Goal: Transaction & Acquisition: Download file/media

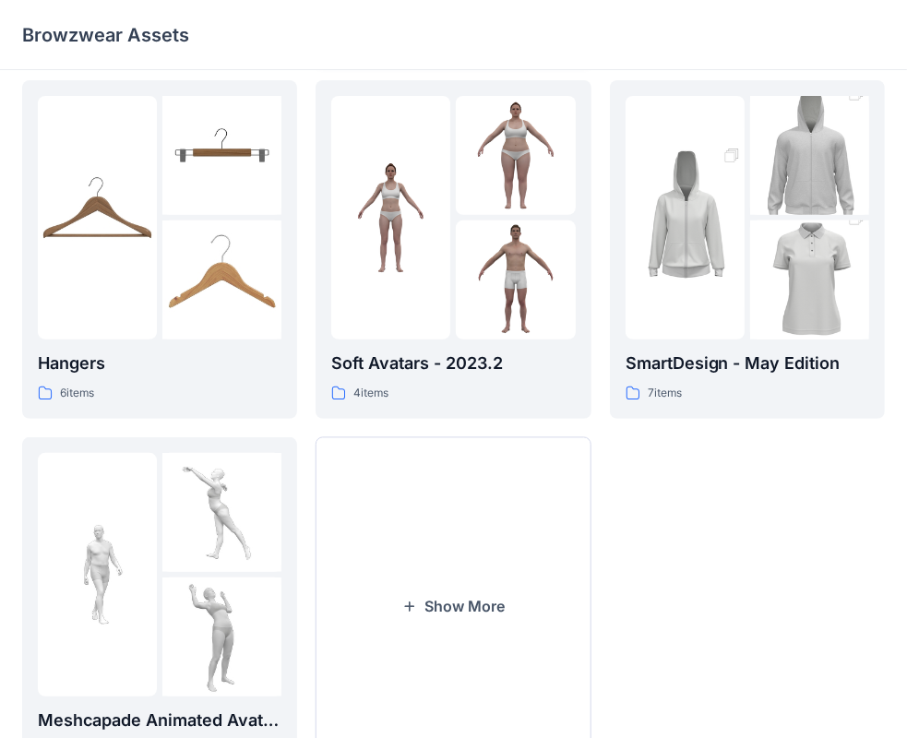
scroll to position [458, 0]
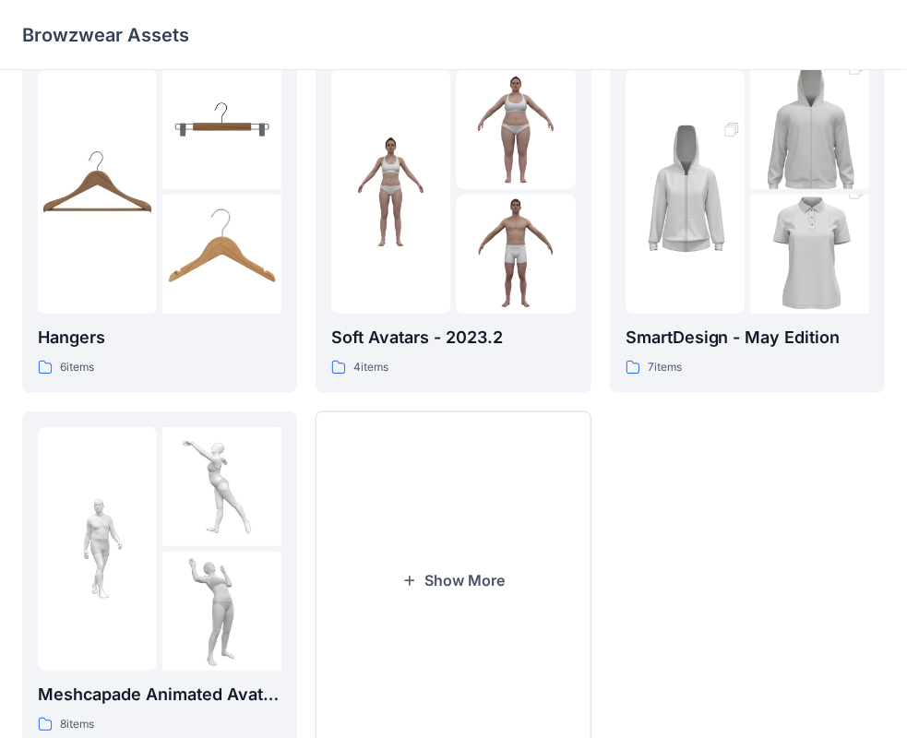
scroll to position [458, 0]
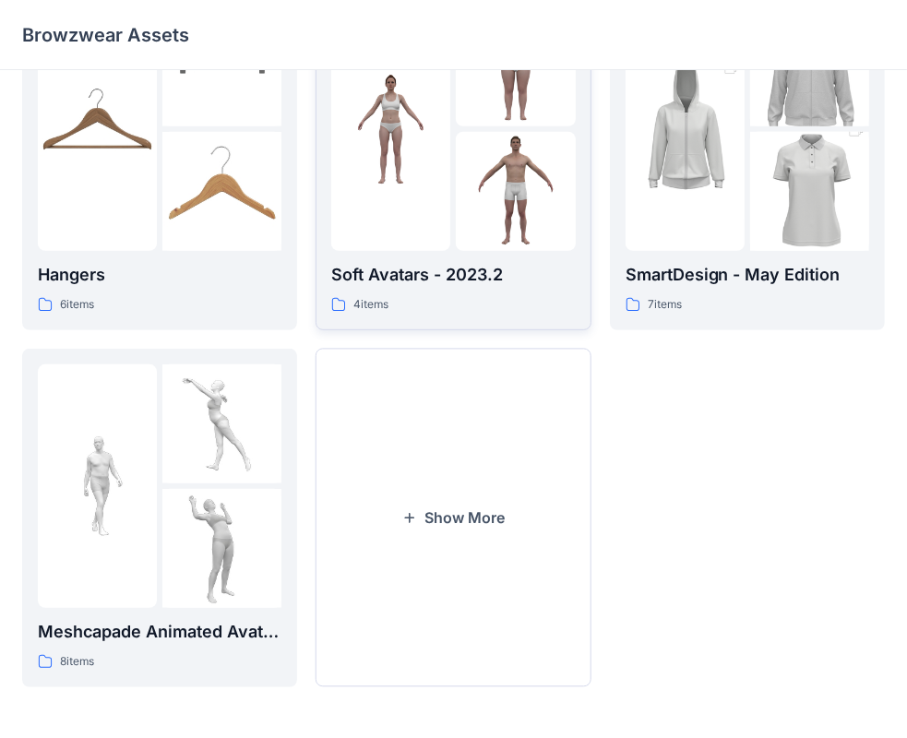
click at [366, 286] on p "Soft Avatars - 2023.2" at bounding box center [453, 275] width 244 height 26
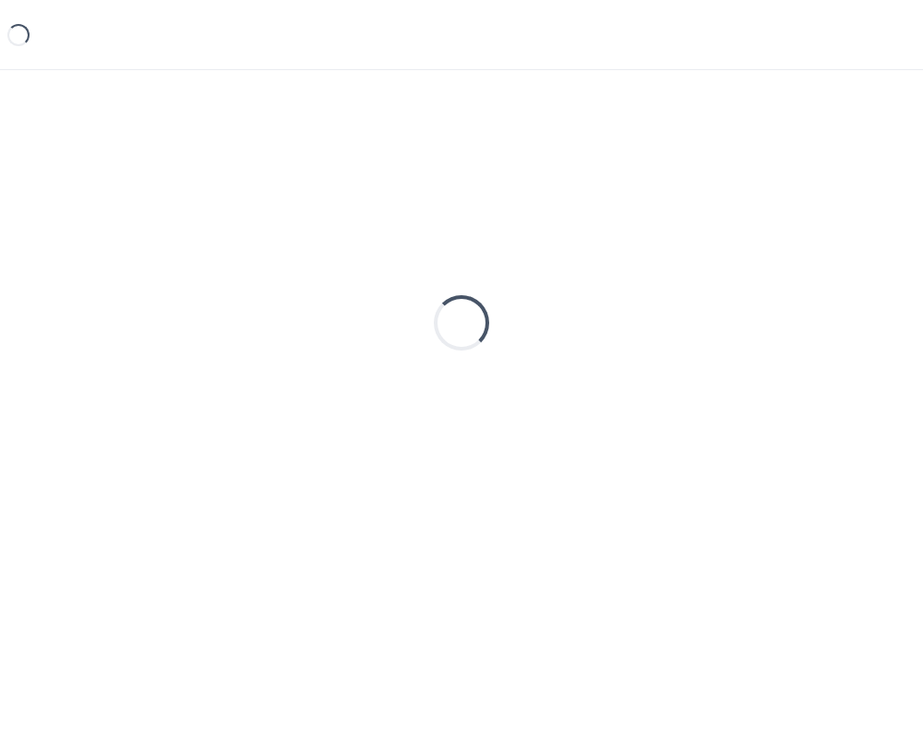
click at [366, 286] on div "Loading..." at bounding box center [461, 322] width 878 height 461
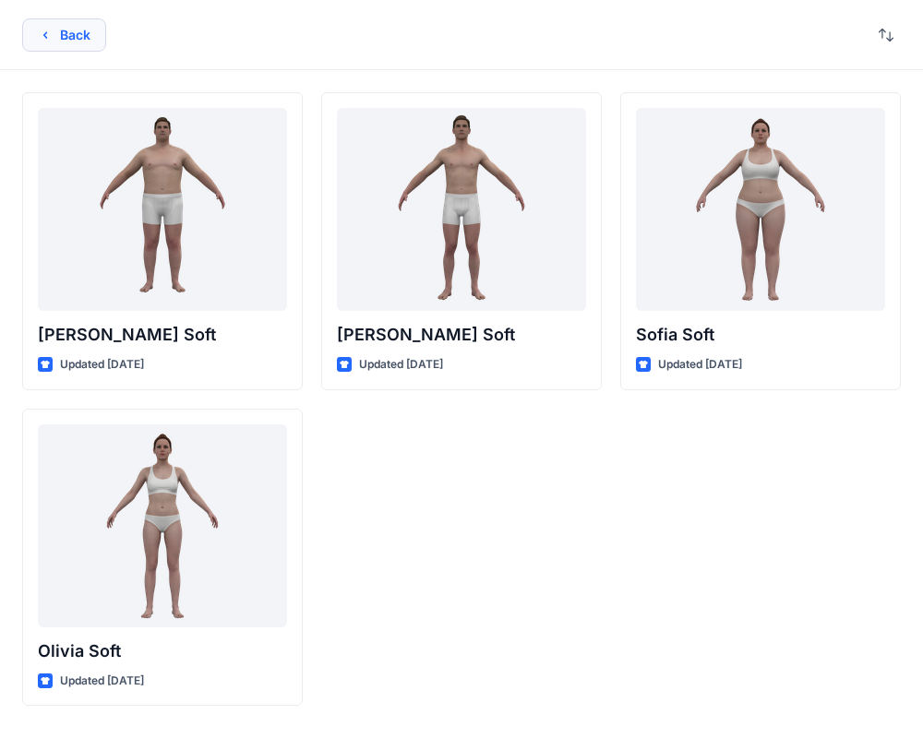
click at [40, 39] on icon "button" at bounding box center [45, 35] width 15 height 15
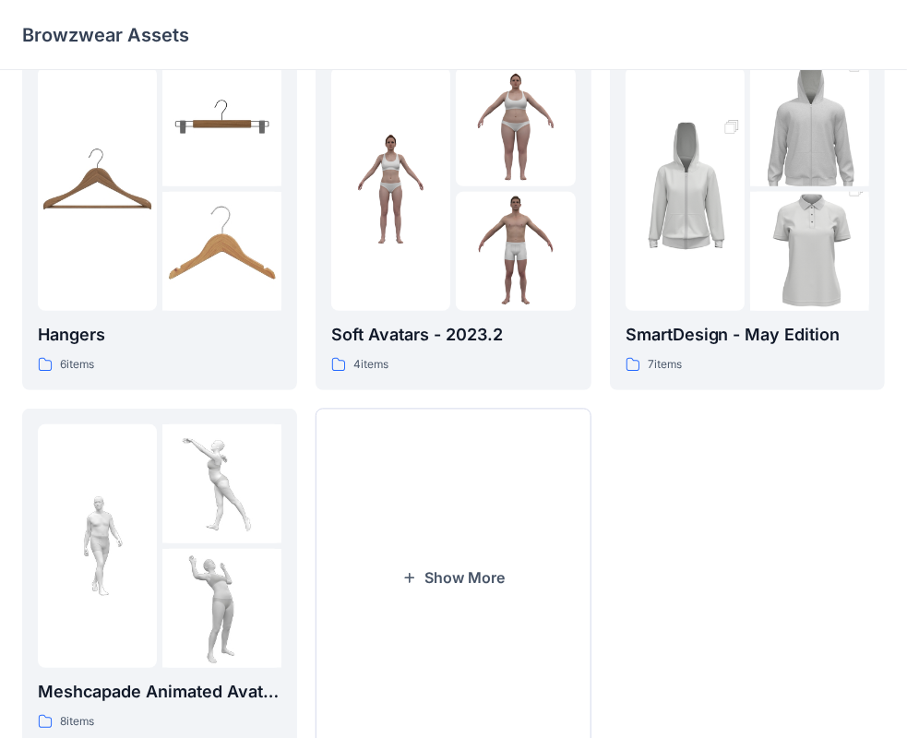
scroll to position [365, 0]
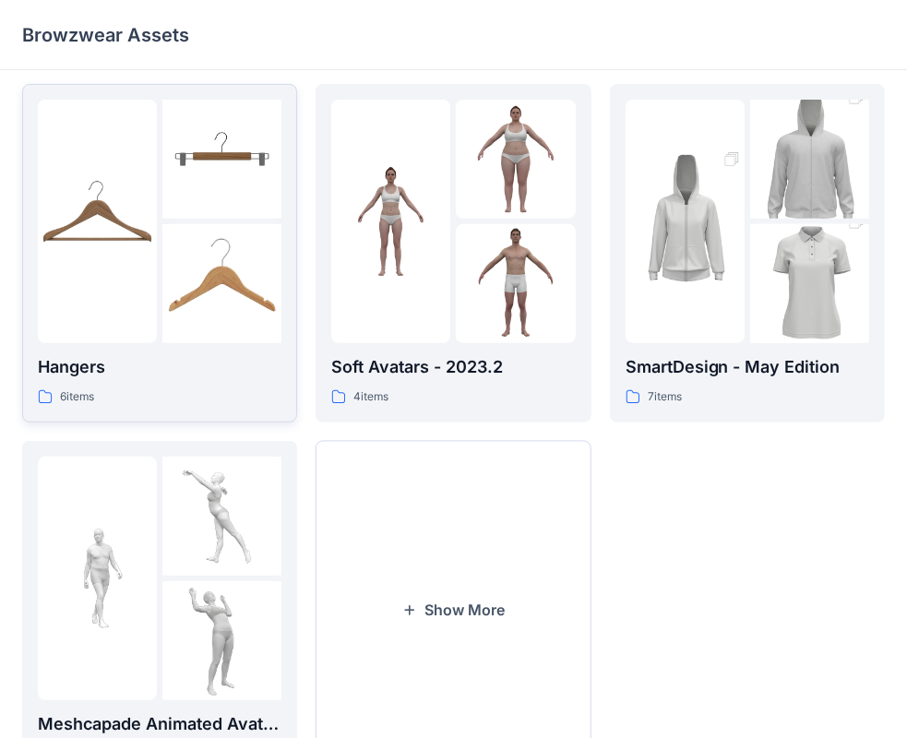
click at [194, 361] on p "Hangers" at bounding box center [160, 367] width 244 height 26
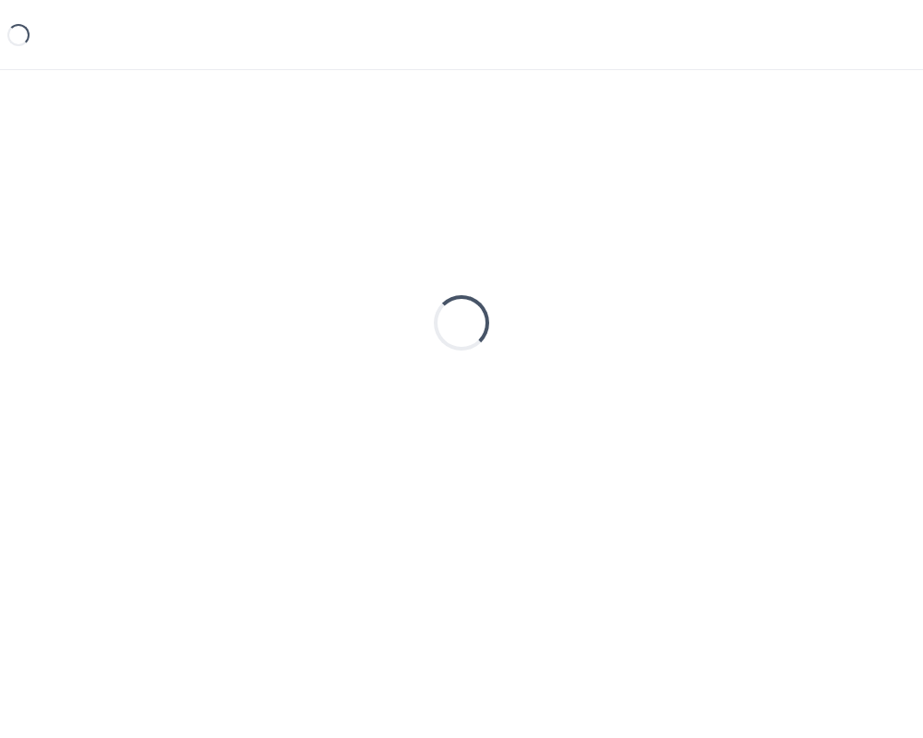
click at [194, 361] on div "Loading..." at bounding box center [461, 322] width 878 height 461
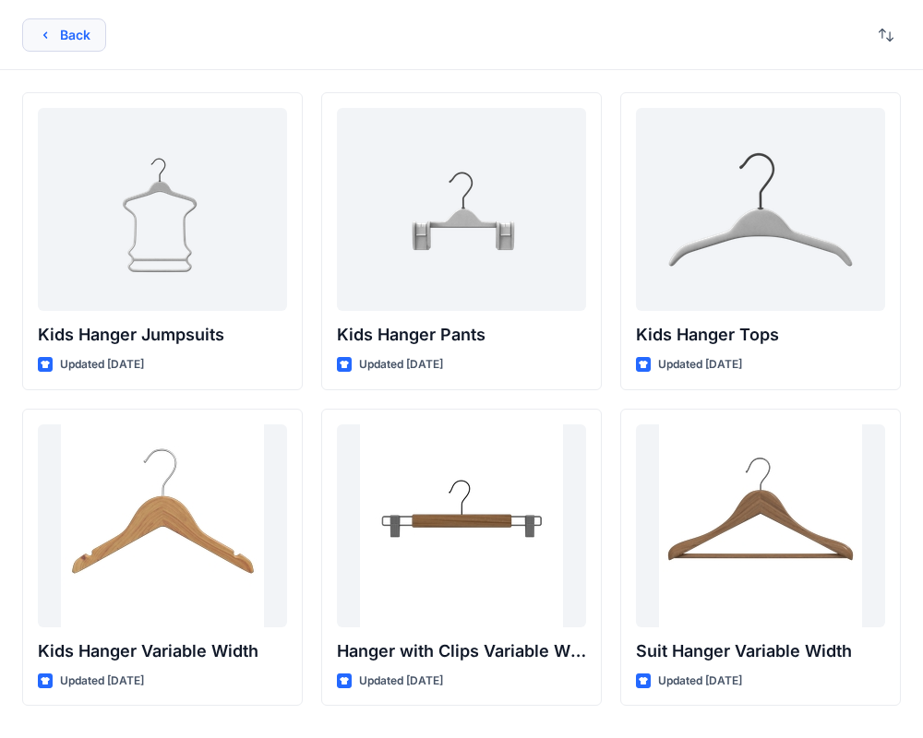
click at [55, 37] on button "Back" at bounding box center [64, 34] width 84 height 33
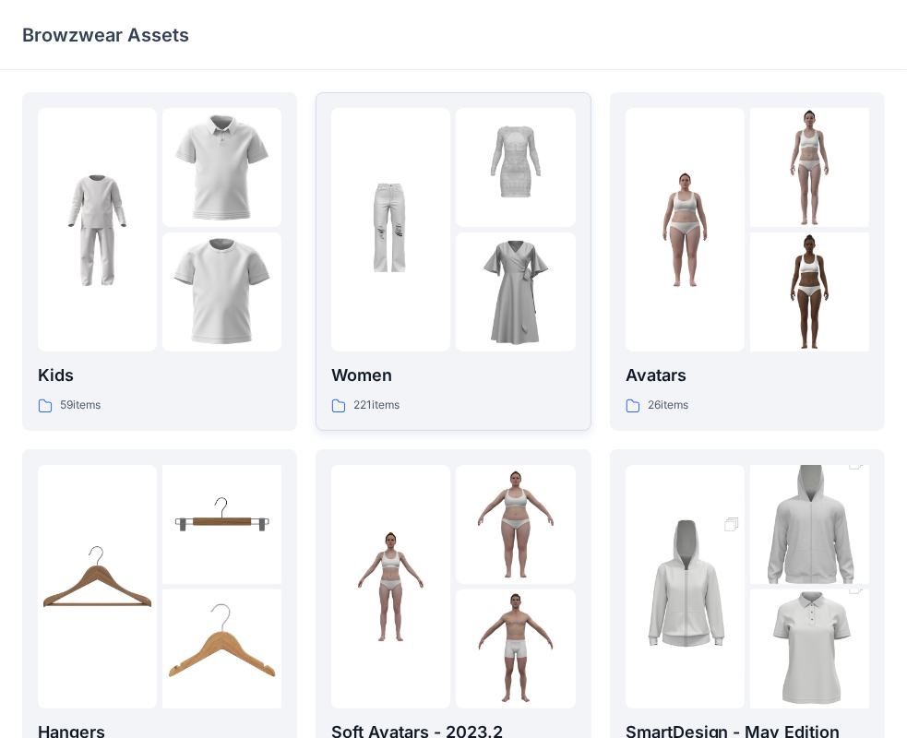
click at [520, 379] on p "Women" at bounding box center [453, 376] width 244 height 26
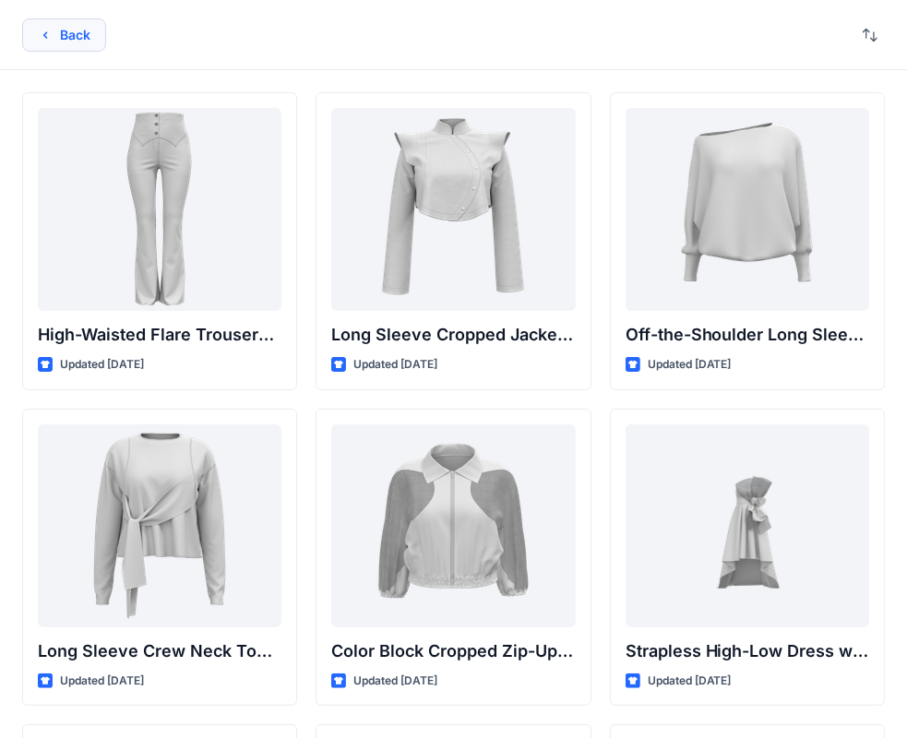
click at [32, 41] on button "Back" at bounding box center [64, 34] width 84 height 33
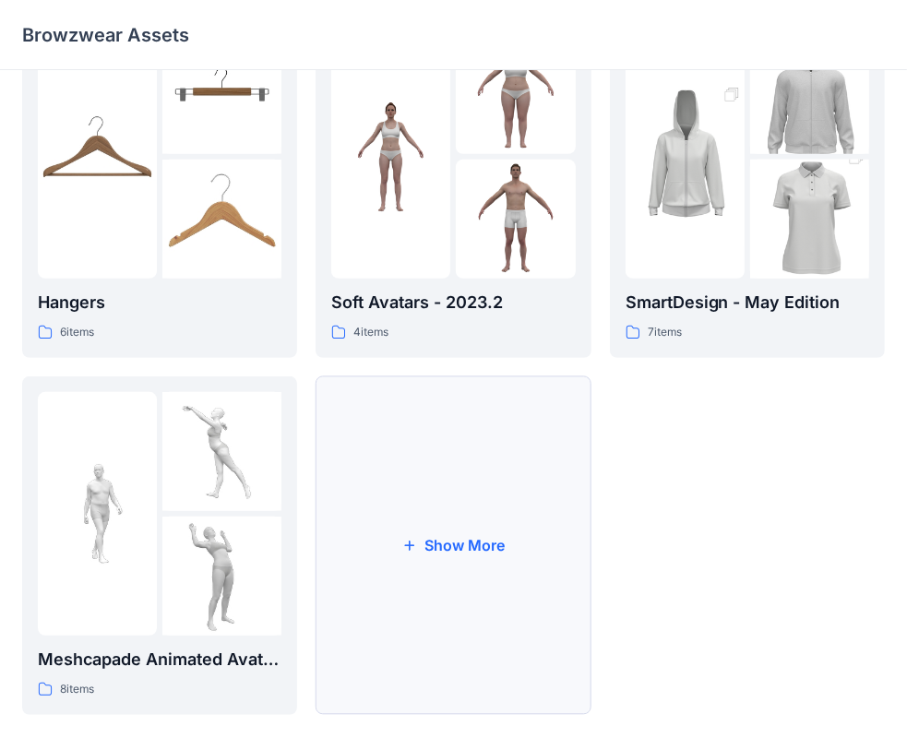
scroll to position [458, 0]
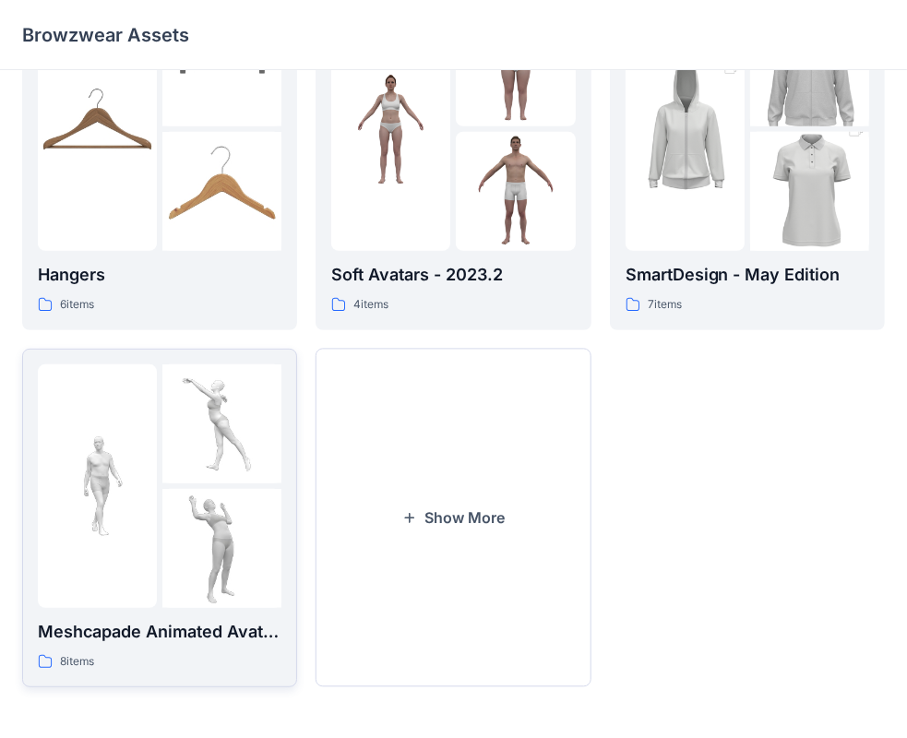
click at [205, 603] on img at bounding box center [221, 548] width 119 height 119
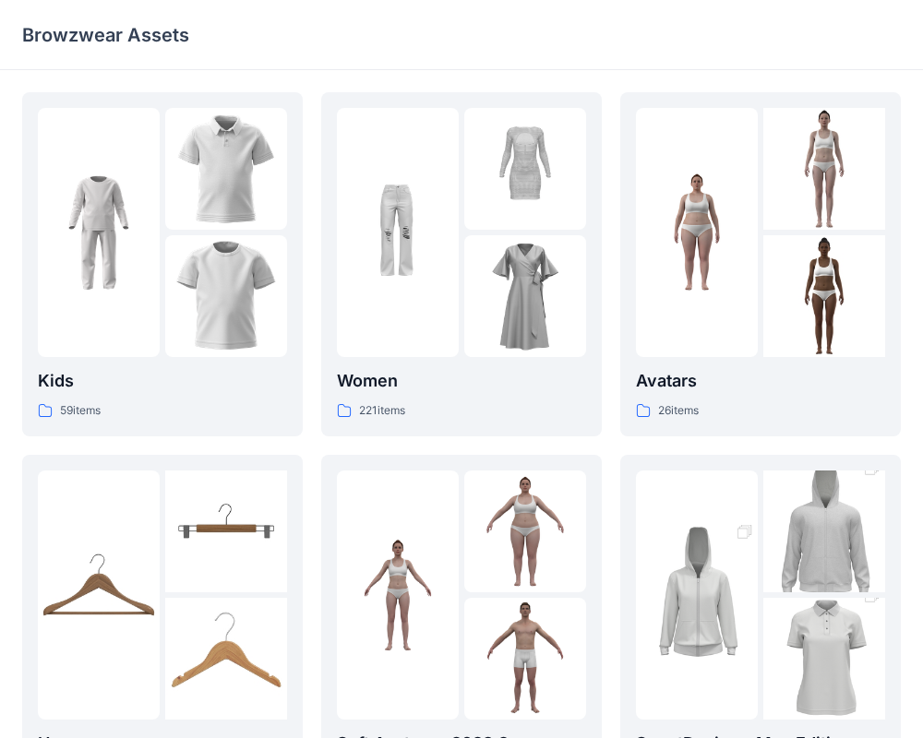
click at [205, 603] on div "Kids 59 items Hangers 6 items Meshcapade Animated Avatars 8 items Women 221 ite…" at bounding box center [461, 641] width 923 height 1142
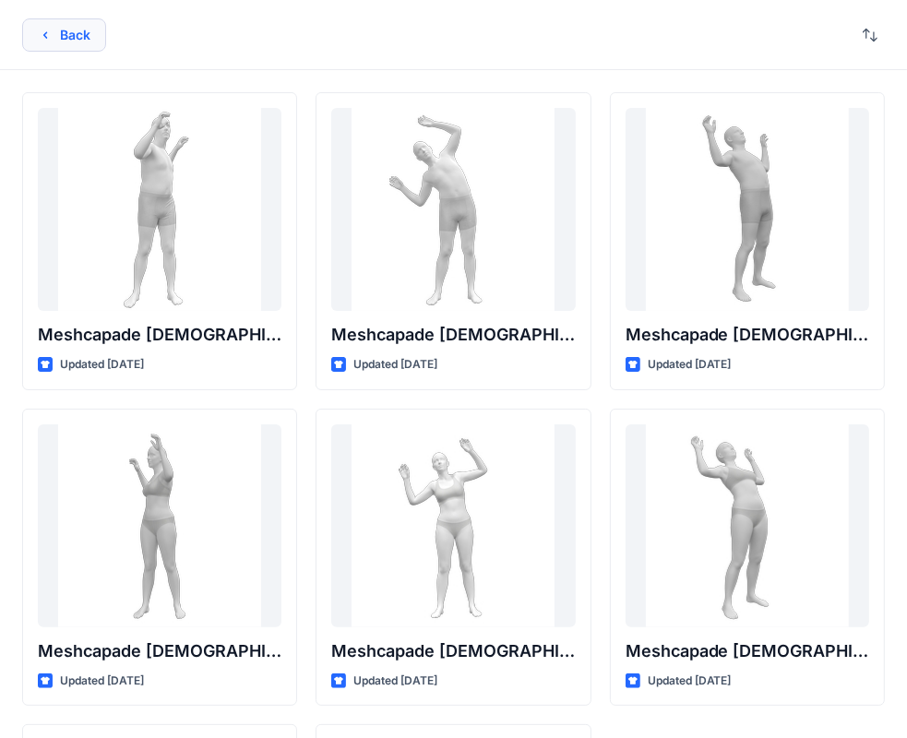
click at [57, 30] on button "Back" at bounding box center [64, 34] width 84 height 33
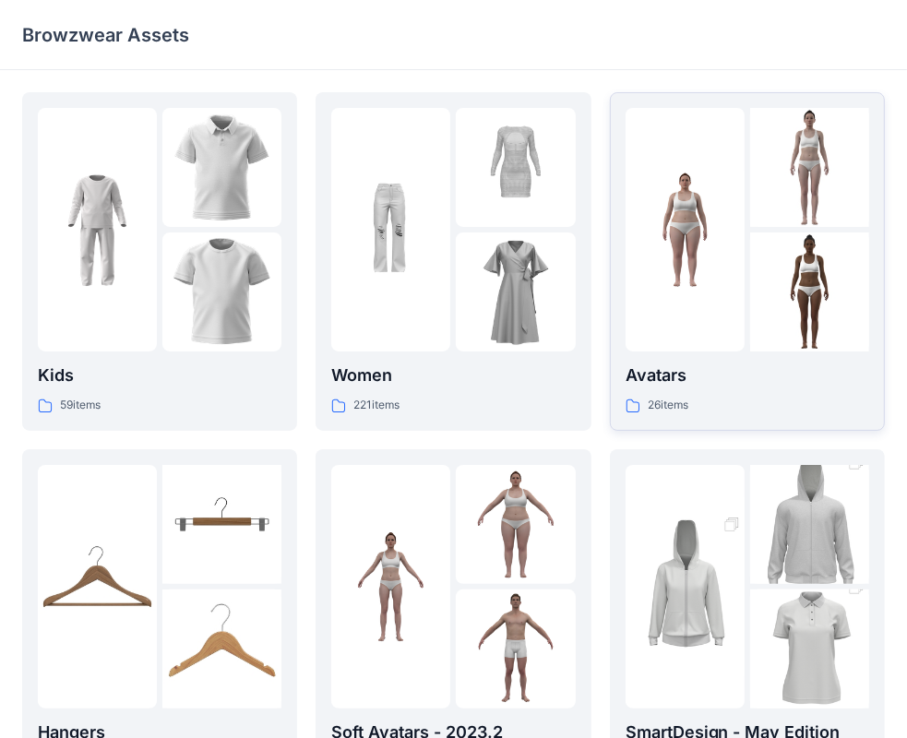
click at [705, 373] on p "Avatars" at bounding box center [748, 376] width 244 height 26
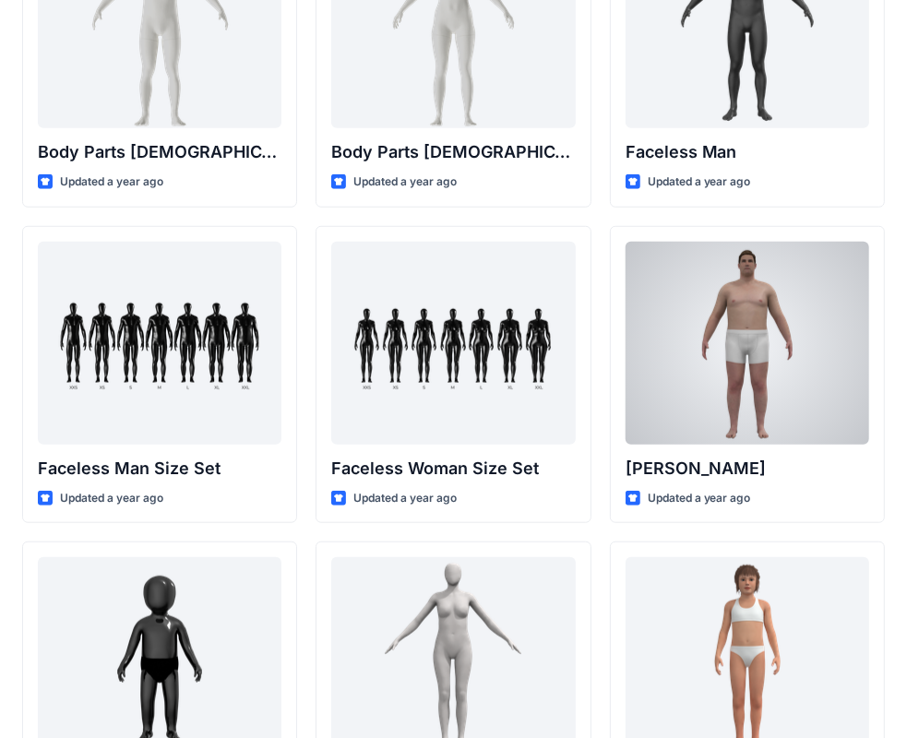
scroll to position [722, 0]
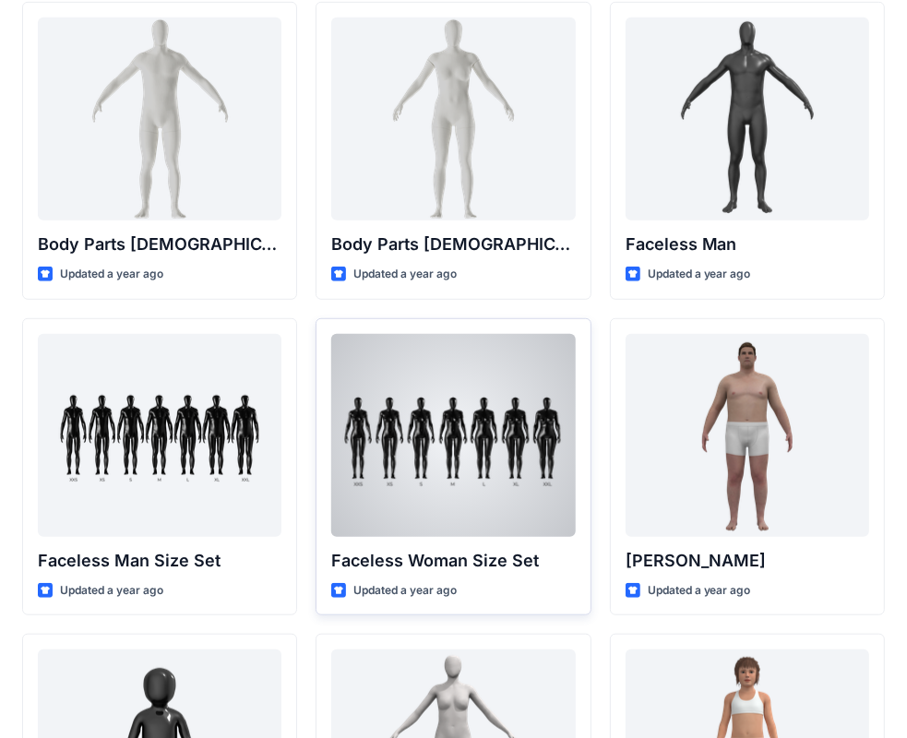
click at [513, 407] on div at bounding box center [453, 435] width 244 height 203
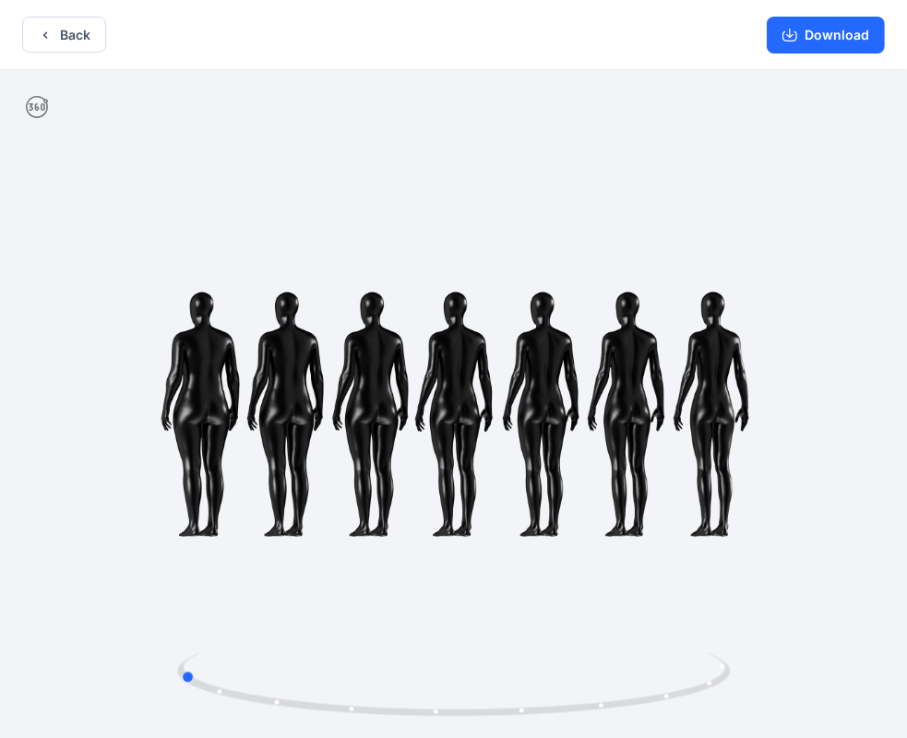
drag, startPoint x: 456, startPoint y: 718, endPoint x: 753, endPoint y: 564, distance: 334.6
click at [753, 564] on div at bounding box center [453, 406] width 907 height 672
click at [805, 35] on button "Download" at bounding box center [826, 35] width 118 height 37
click at [807, 23] on button "Download" at bounding box center [826, 35] width 118 height 37
click at [792, 41] on icon "button" at bounding box center [789, 36] width 15 height 10
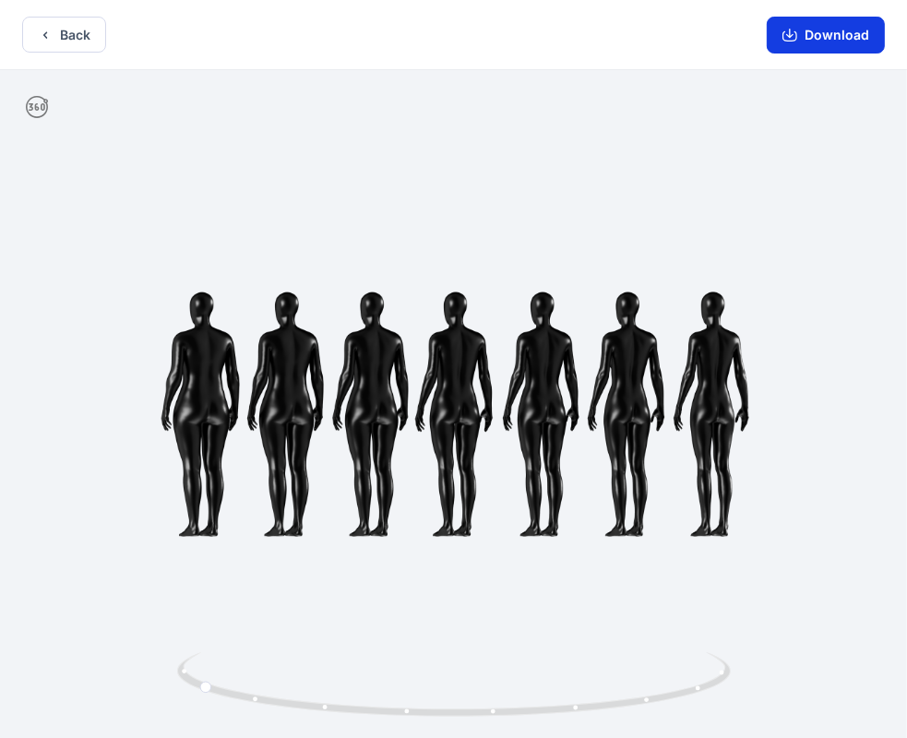
click at [782, 39] on button "Download" at bounding box center [826, 35] width 118 height 37
click at [78, 30] on button "Back" at bounding box center [64, 35] width 84 height 36
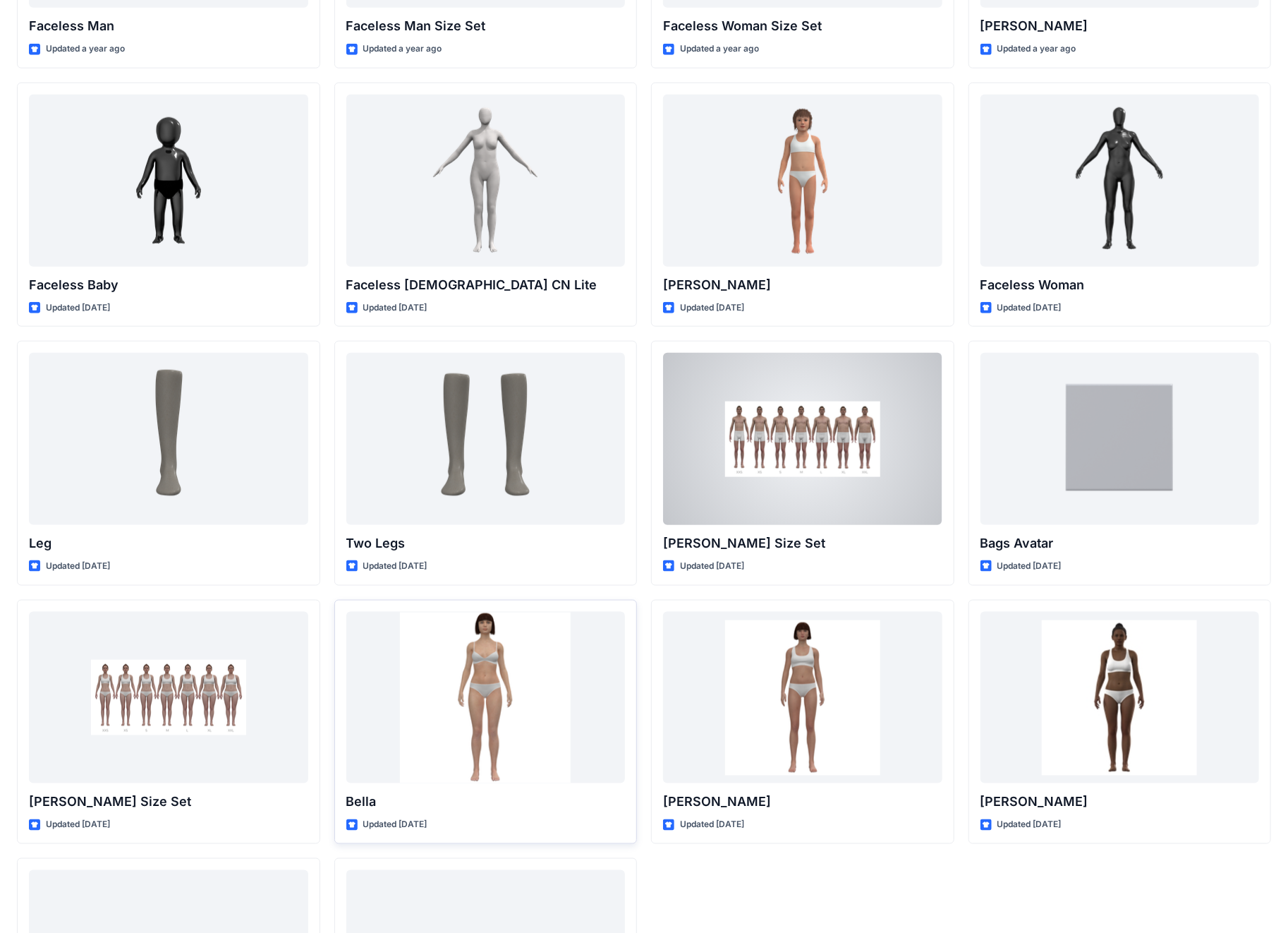
scroll to position [950, 0]
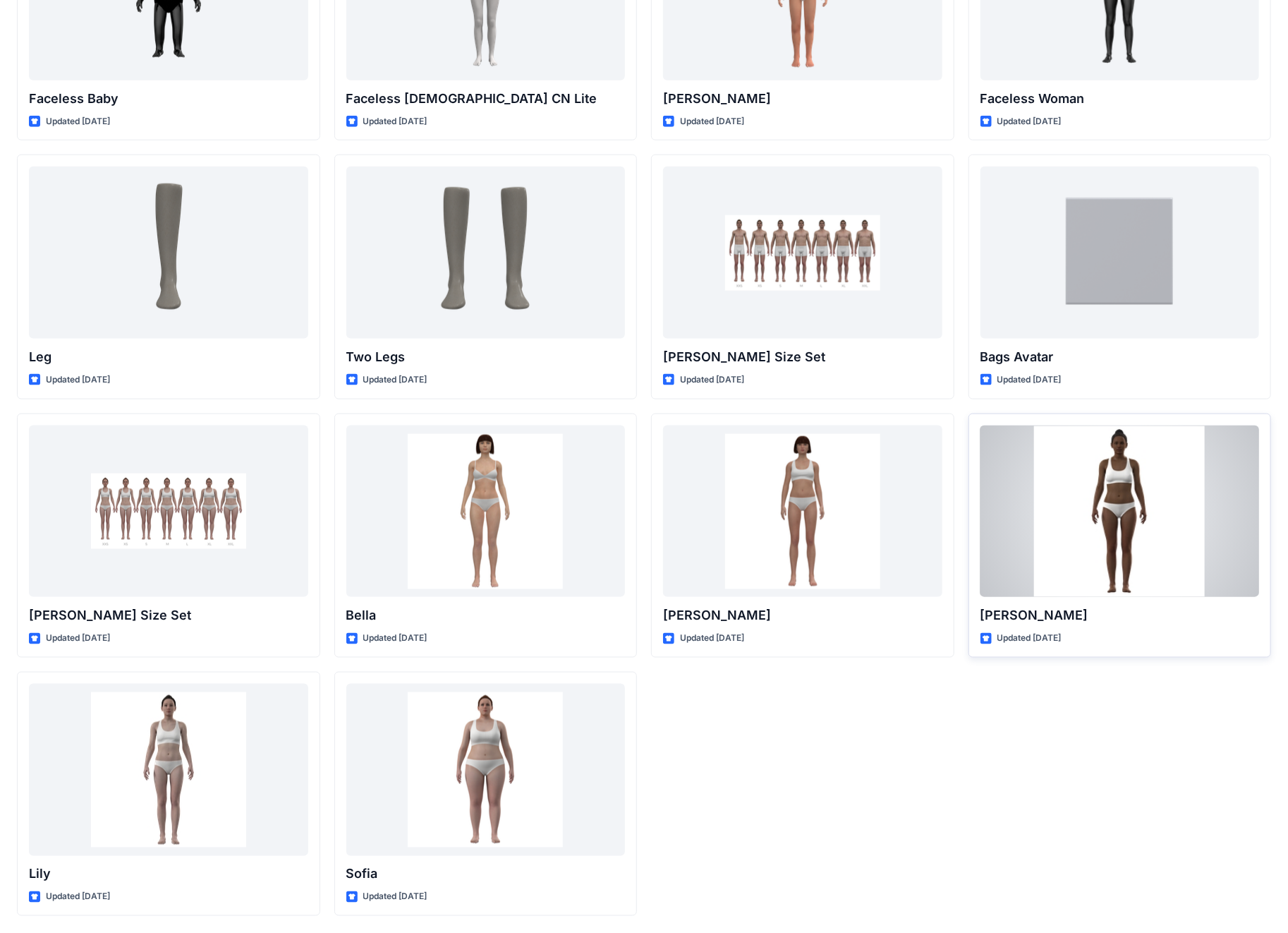
click at [705, 561] on div at bounding box center [1119, 511] width 279 height 172
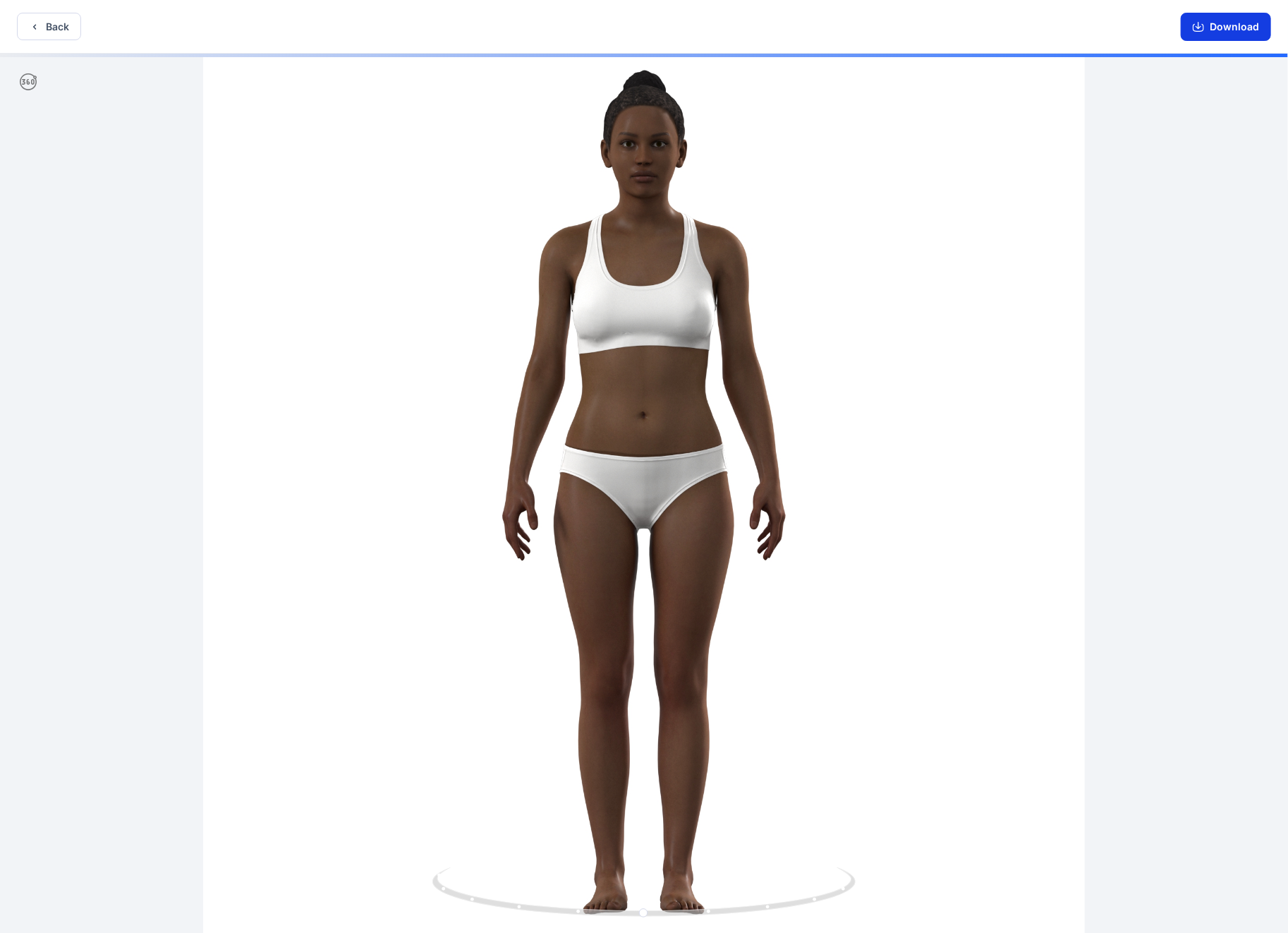
click at [705, 25] on icon "button" at bounding box center [1198, 25] width 5 height 7
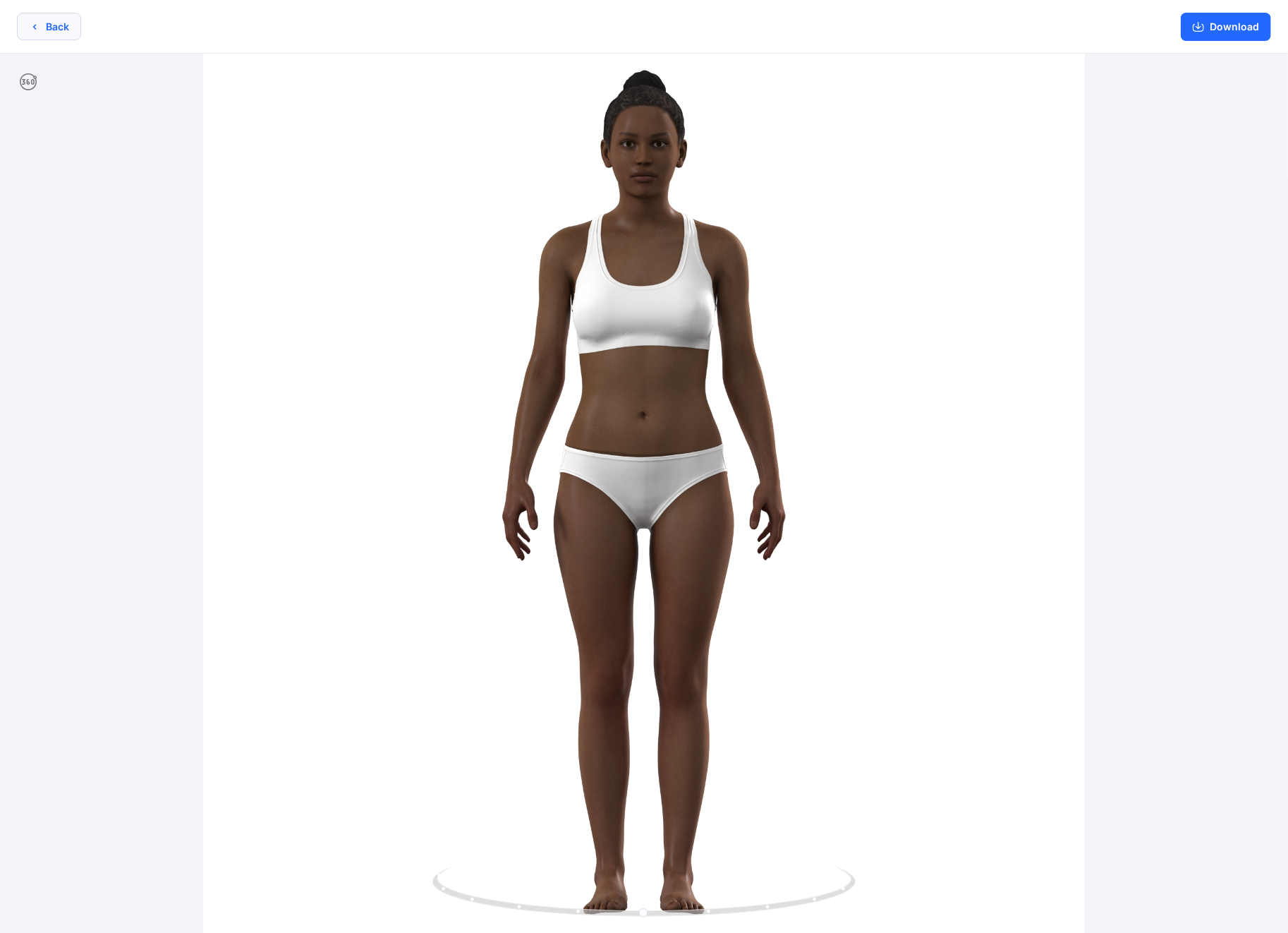
click at [37, 28] on icon "button" at bounding box center [34, 27] width 11 height 11
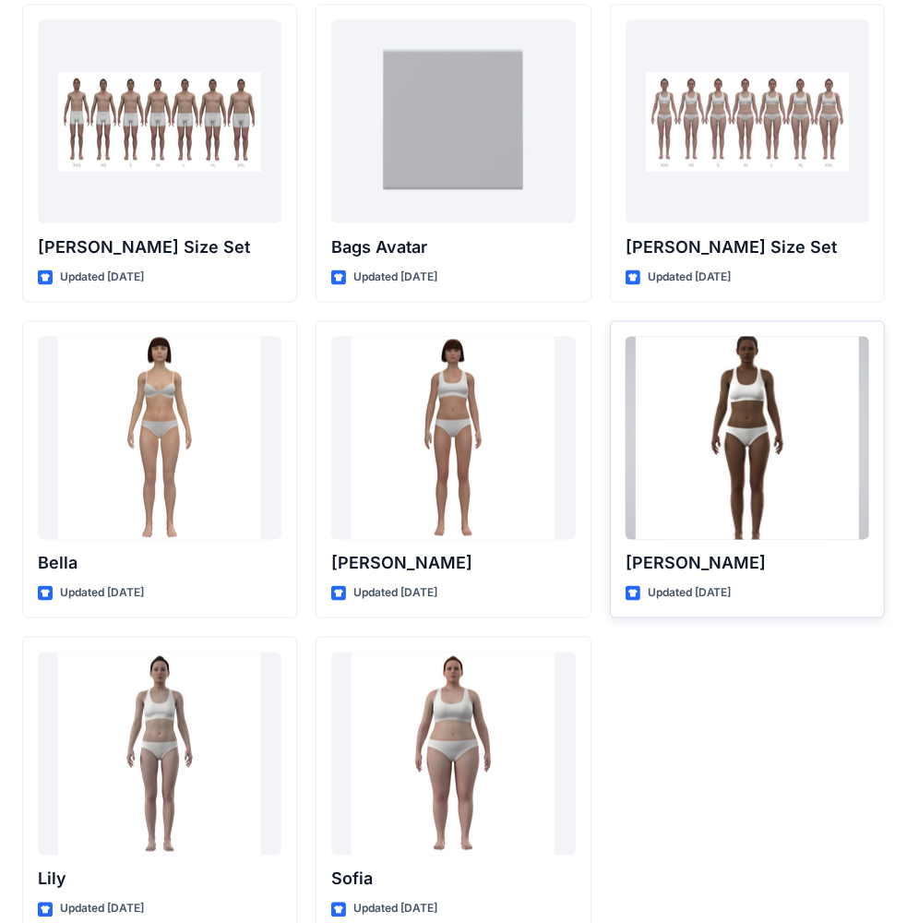
scroll to position [2014, 0]
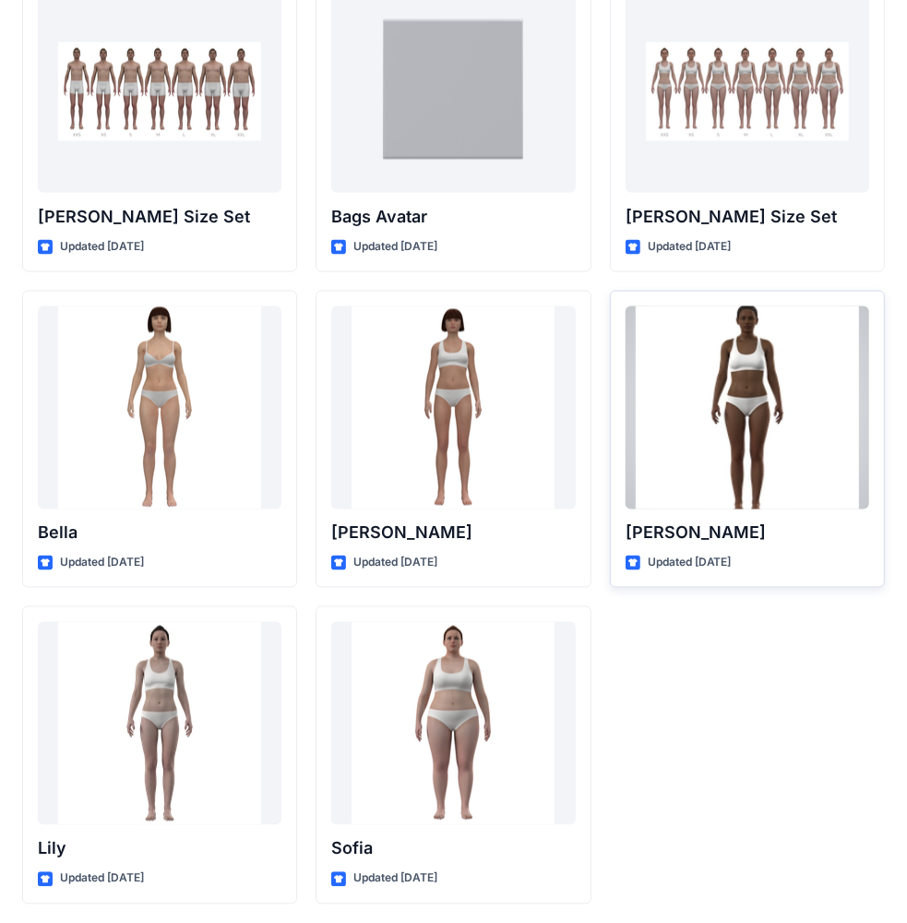
click at [701, 359] on div at bounding box center [748, 407] width 244 height 203
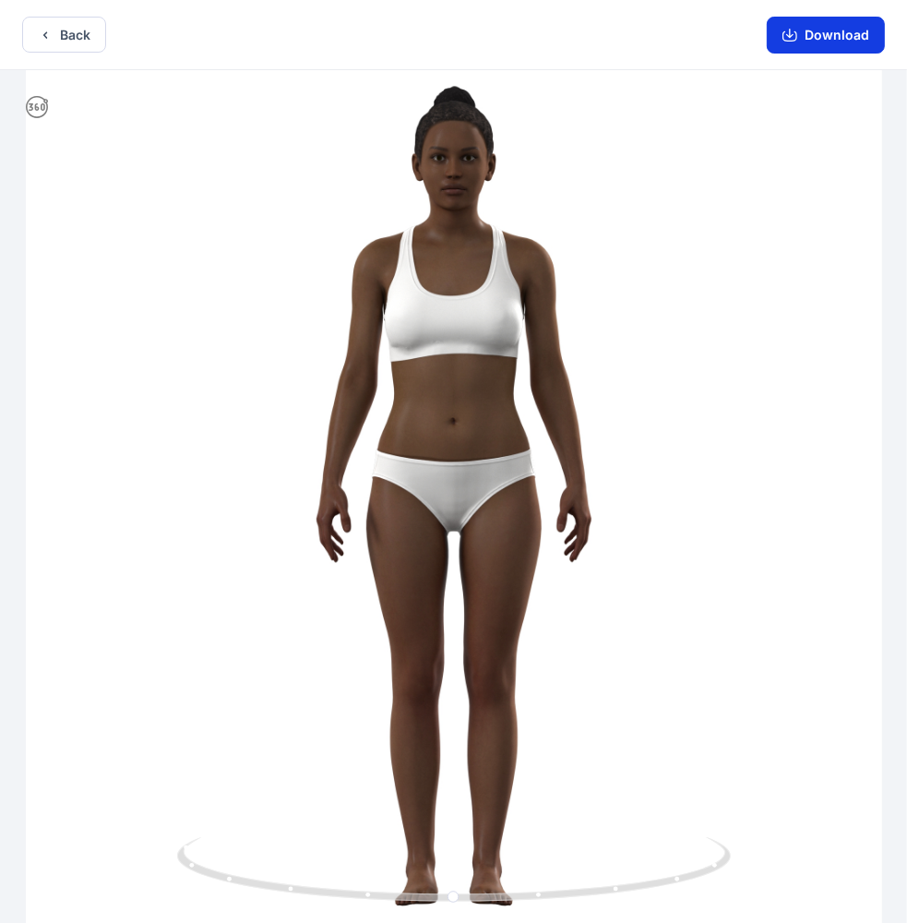
click at [802, 42] on button "Download" at bounding box center [826, 35] width 118 height 37
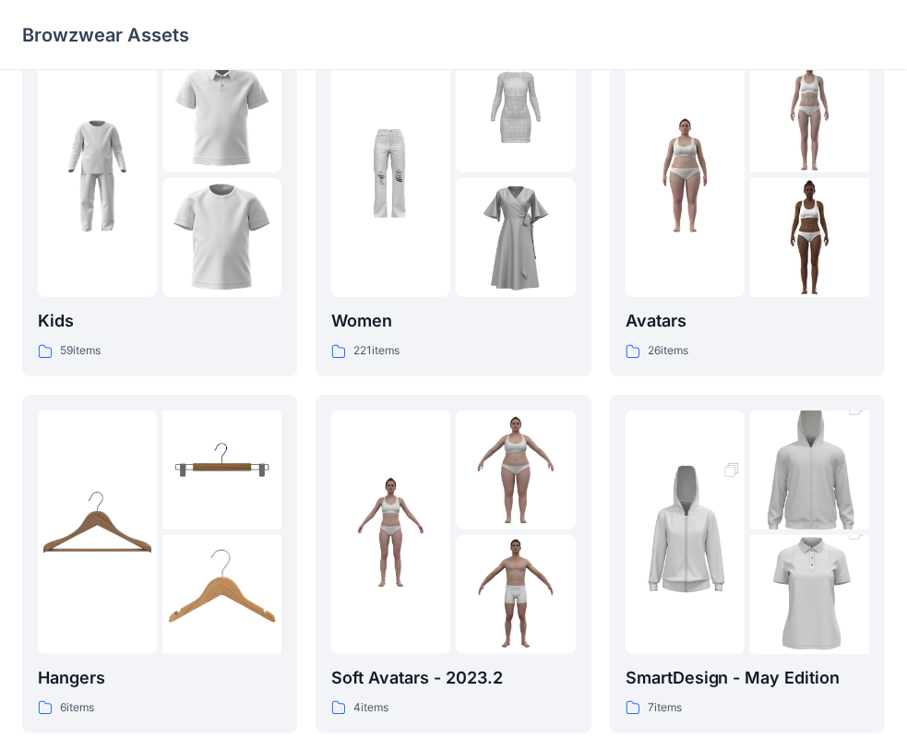
scroll to position [92, 0]
